Goal: Obtain resource: Download file/media

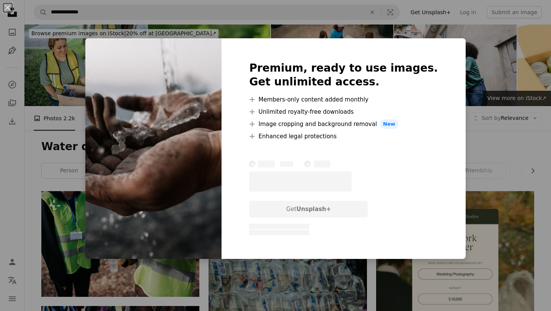
scroll to position [676, 0]
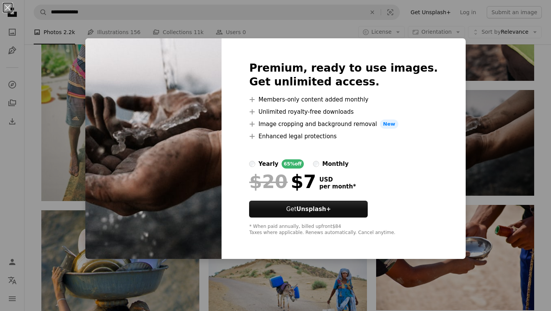
click at [484, 119] on div "An X shape Premium, ready to use images. Get unlimited access. A plus sign Memb…" at bounding box center [275, 155] width 551 height 311
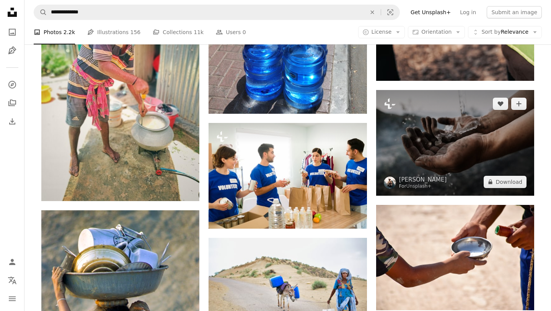
click at [476, 177] on img at bounding box center [455, 142] width 158 height 105
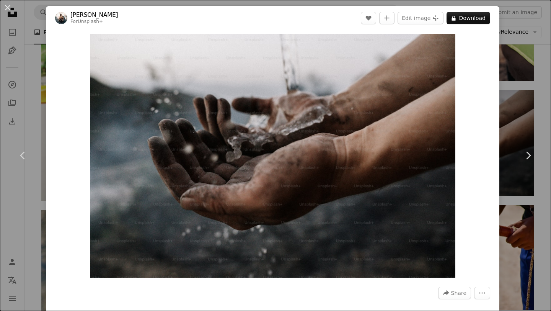
click at [505, 70] on div "An X shape Chevron left Chevron right [PERSON_NAME] For Unsplash+ A heart A plu…" at bounding box center [275, 155] width 551 height 311
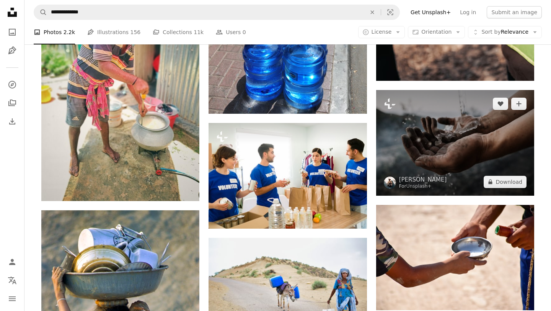
click at [492, 127] on img at bounding box center [455, 142] width 158 height 105
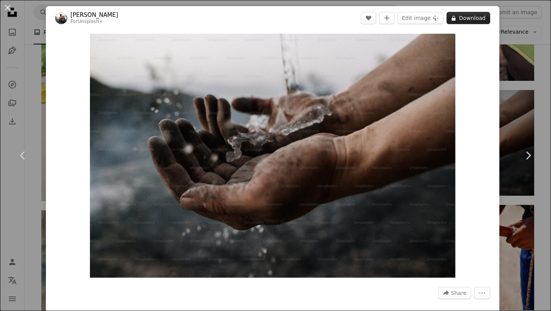
click at [475, 13] on button "A lock Download" at bounding box center [468, 18] width 44 height 12
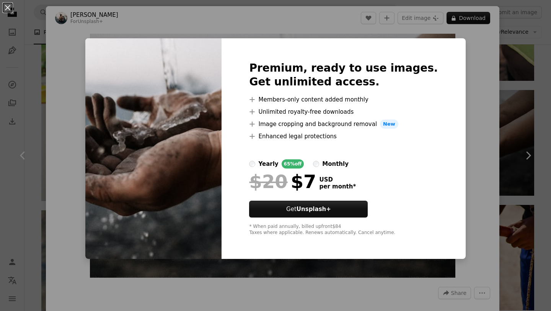
click at [430, 35] on div "An X shape Premium, ready to use images. Get unlimited access. A plus sign Memb…" at bounding box center [275, 155] width 551 height 311
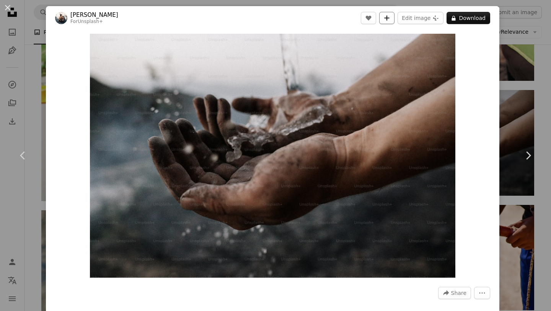
click at [394, 21] on button "A plus sign" at bounding box center [386, 18] width 15 height 12
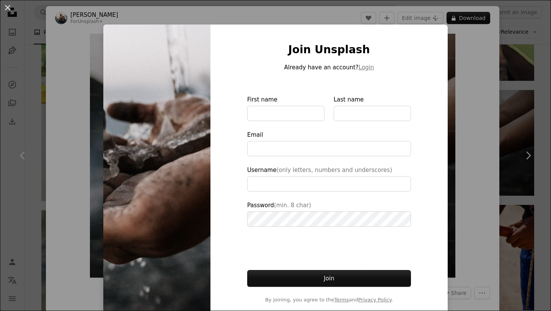
click at [425, 16] on div "An X shape Join Unsplash Already have an account? Login First name Last name Em…" at bounding box center [275, 155] width 551 height 311
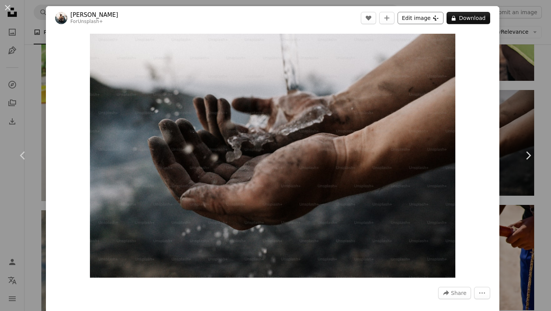
click at [428, 16] on button "Edit image Plus sign for Unsplash+" at bounding box center [420, 18] width 46 height 12
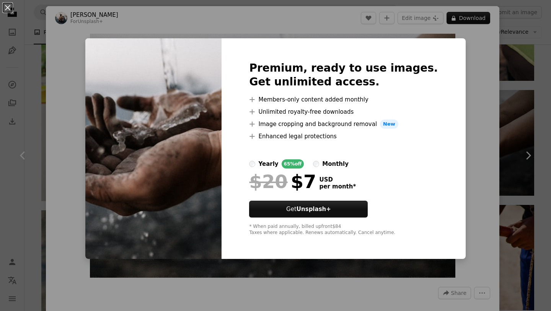
click at [464, 24] on div "An X shape Premium, ready to use images. Get unlimited access. A plus sign Memb…" at bounding box center [275, 155] width 551 height 311
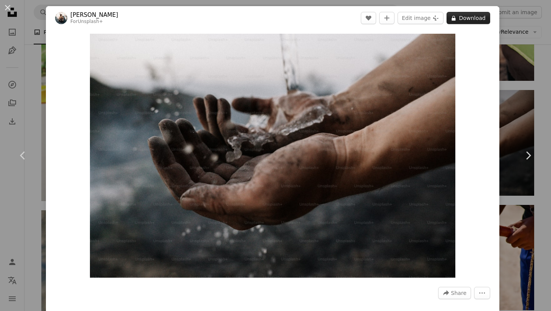
click at [474, 21] on button "A lock Download" at bounding box center [468, 18] width 44 height 12
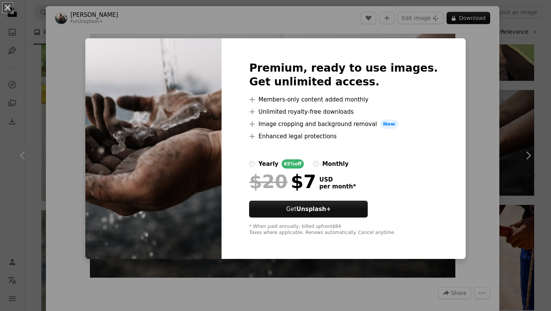
click at [528, 76] on div "An X shape Premium, ready to use images. Get unlimited access. A plus sign Memb…" at bounding box center [275, 155] width 551 height 311
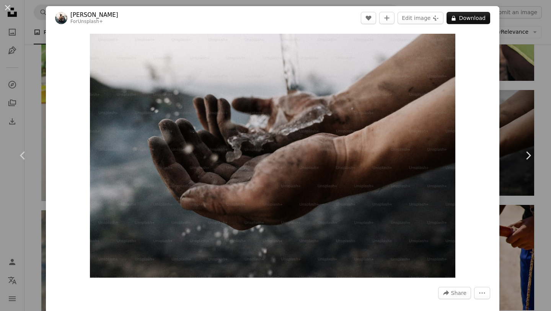
click at [528, 76] on div "An X shape Chevron left Chevron right [PERSON_NAME] For Unsplash+ A heart A plu…" at bounding box center [275, 155] width 551 height 311
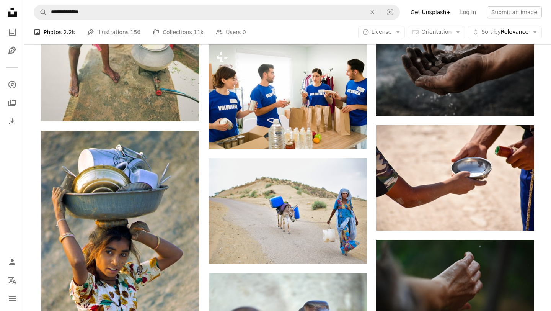
scroll to position [790, 0]
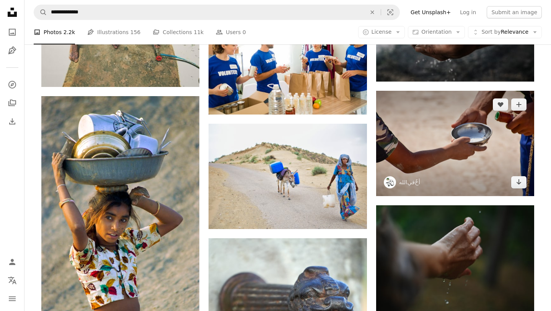
click at [404, 164] on img at bounding box center [455, 143] width 158 height 105
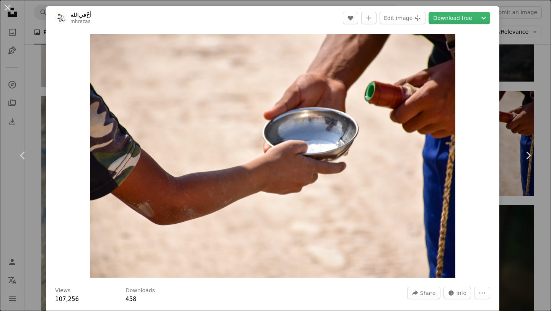
click at [524, 36] on div "An X shape Chevron left Chevron right أخٌ‌في‌الله mhrezaa A heart A plus sign E…" at bounding box center [275, 155] width 551 height 311
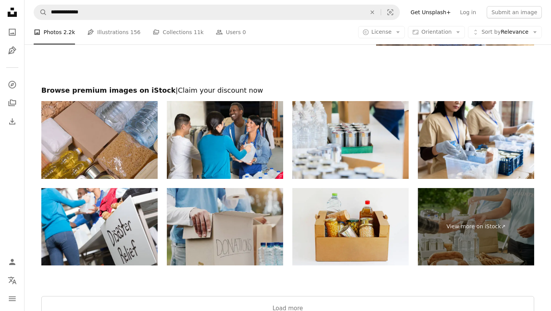
scroll to position [1493, 0]
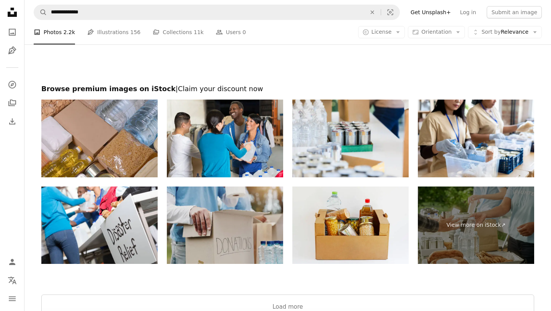
click at [238, 212] on img at bounding box center [225, 225] width 116 height 78
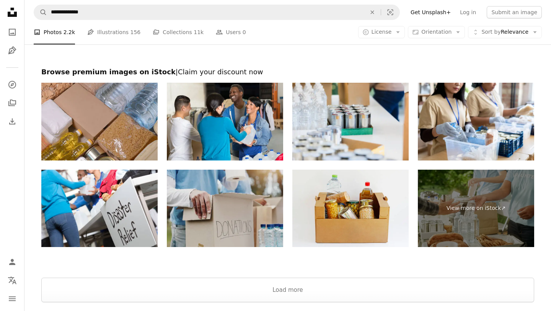
scroll to position [1511, 0]
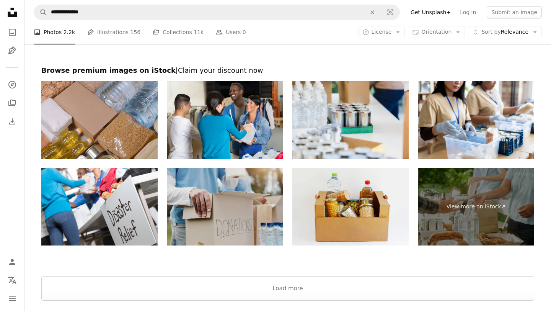
click at [196, 180] on img at bounding box center [225, 207] width 116 height 78
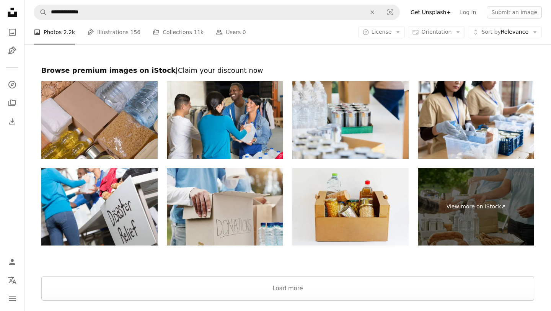
click at [490, 203] on link "View more on iStock ↗" at bounding box center [476, 207] width 116 height 78
